Goal: Register for event/course

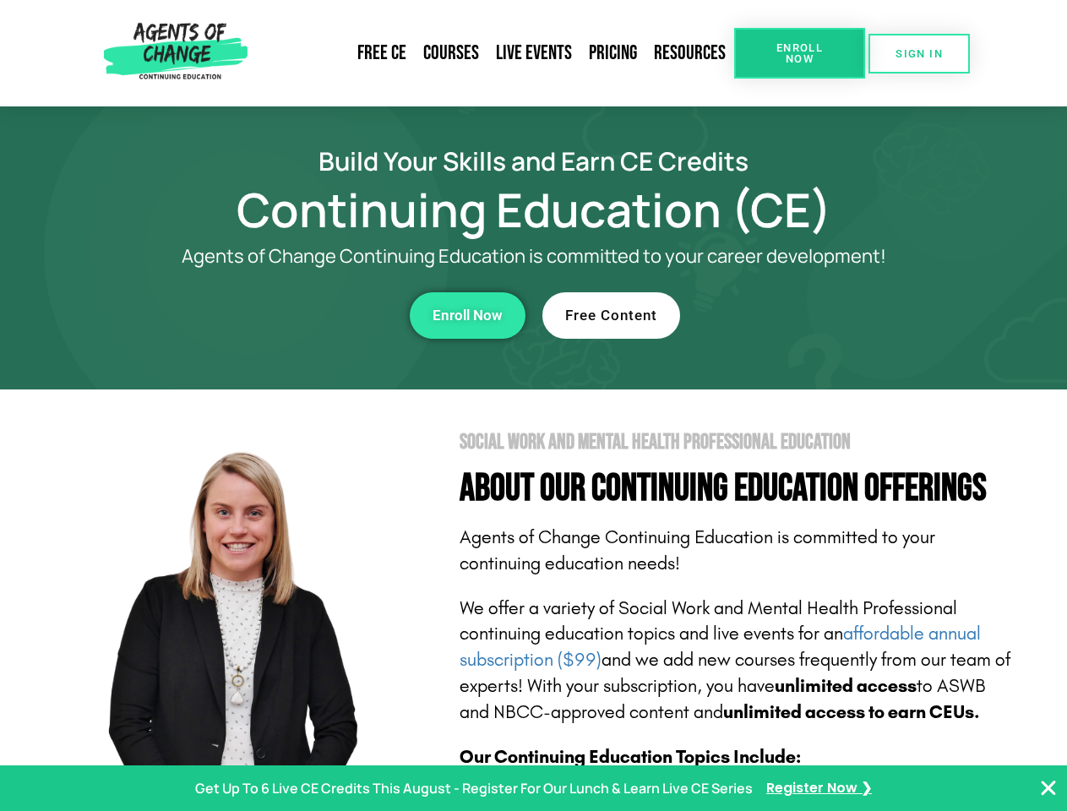
click at [533, 405] on section "Social Work and Mental Health Professional Education About Our Continuing Educa…" at bounding box center [533, 743] width 1067 height 709
click at [799, 53] on span "Enroll Now" at bounding box center [799, 53] width 77 height 22
click at [919, 53] on span "SIGN IN" at bounding box center [918, 53] width 47 height 11
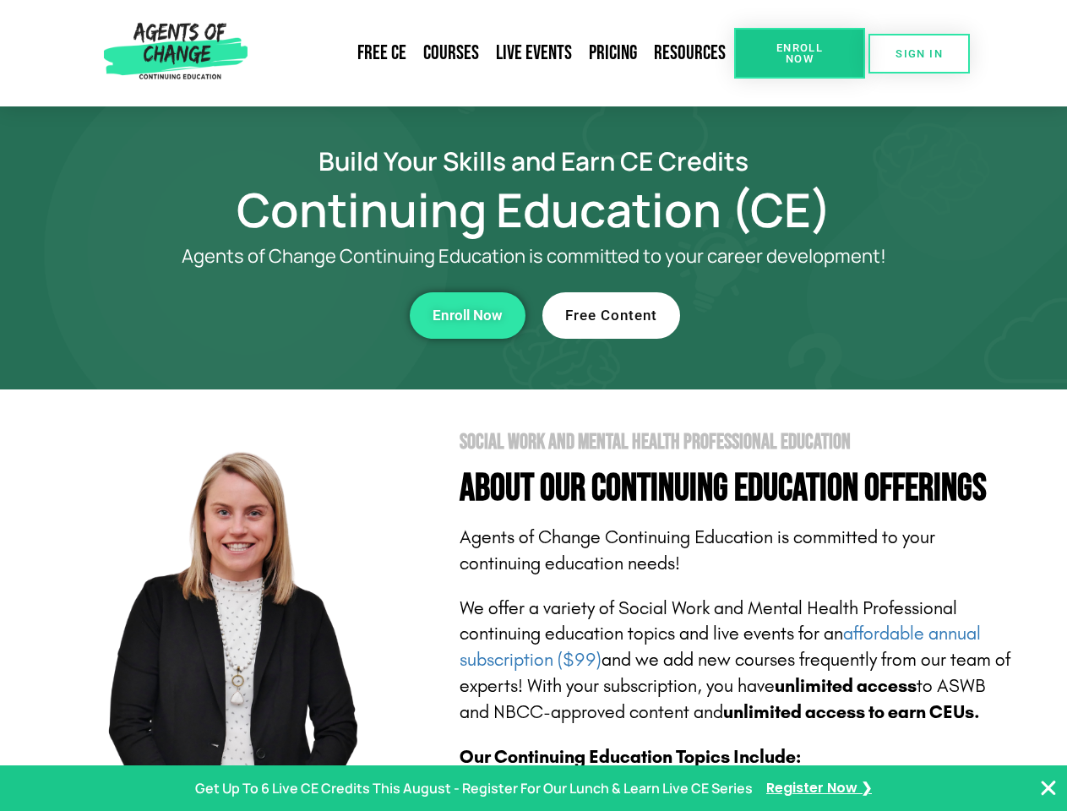
click at [293, 315] on div "Enroll Now" at bounding box center [293, 315] width 464 height 46
click at [467, 315] on span "Enroll Now" at bounding box center [467, 315] width 70 height 14
